Goal: Task Accomplishment & Management: Manage account settings

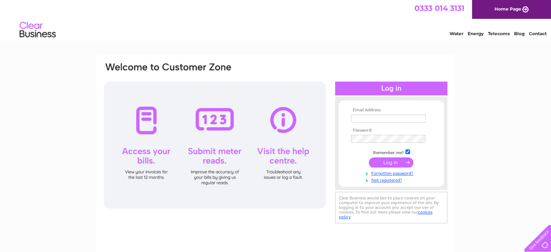
type input "johnnypybus@hotmail.com"
click at [392, 163] on input "submit" at bounding box center [391, 162] width 45 height 10
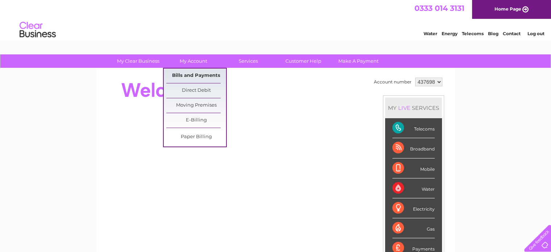
click at [189, 76] on link "Bills and Payments" at bounding box center [196, 75] width 60 height 14
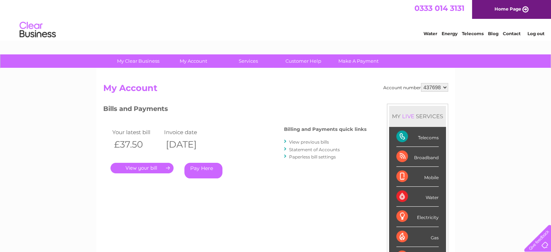
click at [136, 168] on link "." at bounding box center [141, 168] width 63 height 11
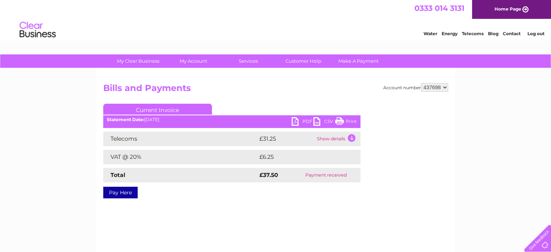
click at [335, 138] on td "Show details" at bounding box center [337, 138] width 45 height 14
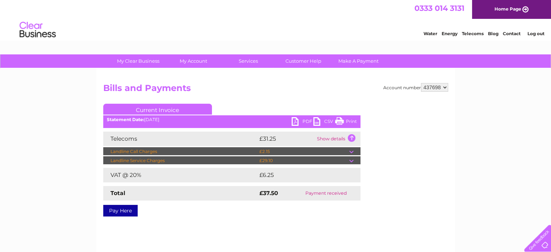
click at [355, 150] on td at bounding box center [354, 151] width 11 height 9
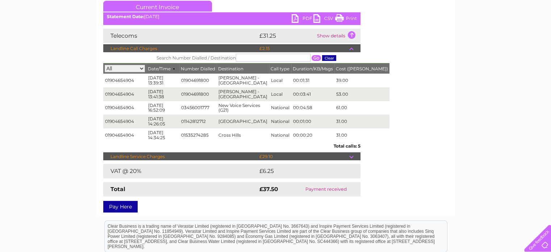
scroll to position [102, 0]
click at [369, 193] on div "Account number 437698 Bills and Payments Current Invoice PDF CSV Print" at bounding box center [275, 94] width 345 height 229
click at [349, 20] on link "Print" at bounding box center [346, 19] width 22 height 11
